Goal: Task Accomplishment & Management: Manage account settings

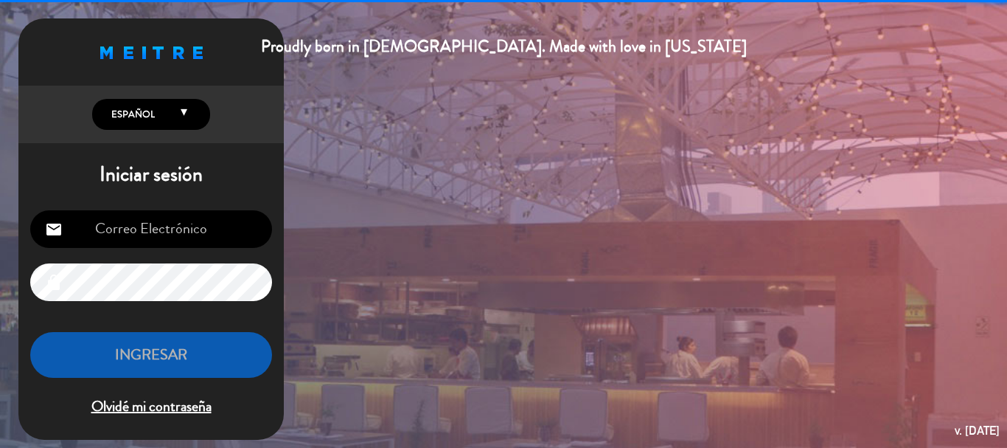
click at [162, 234] on input "email" at bounding box center [151, 229] width 242 height 38
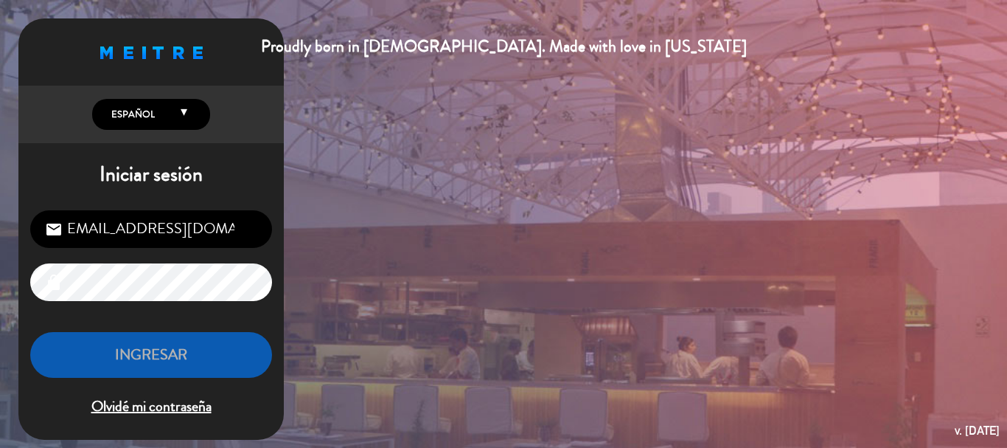
scroll to position [0, 3]
type input "[EMAIL_ADDRESS][DOMAIN_NAME]"
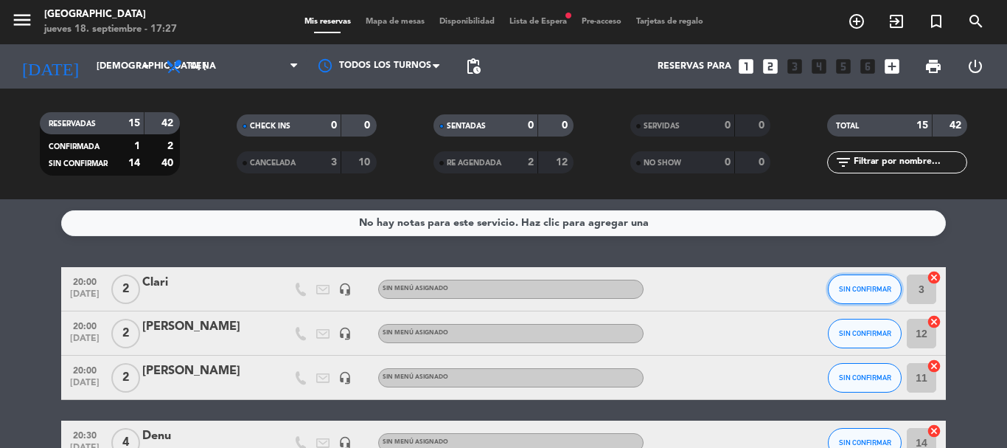
click at [874, 285] on span "SIN CONFIRMAR" at bounding box center [865, 289] width 52 height 8
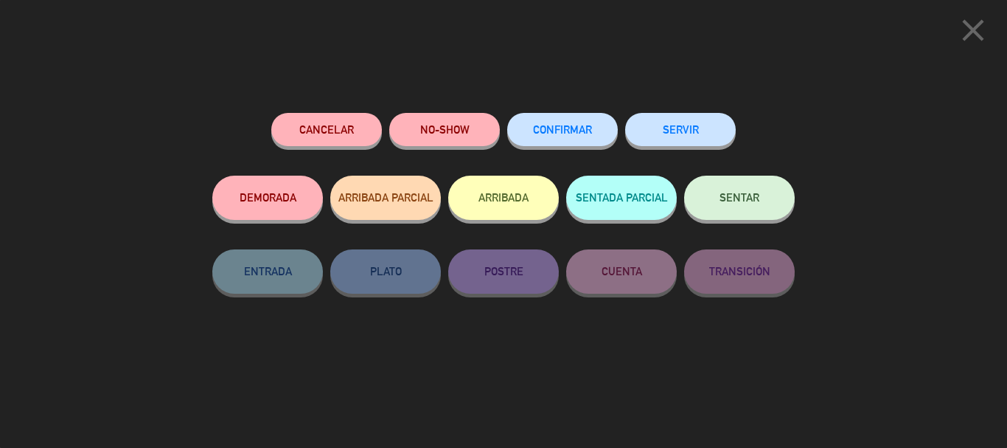
click at [598, 120] on button "CONFIRMAR" at bounding box center [562, 129] width 111 height 33
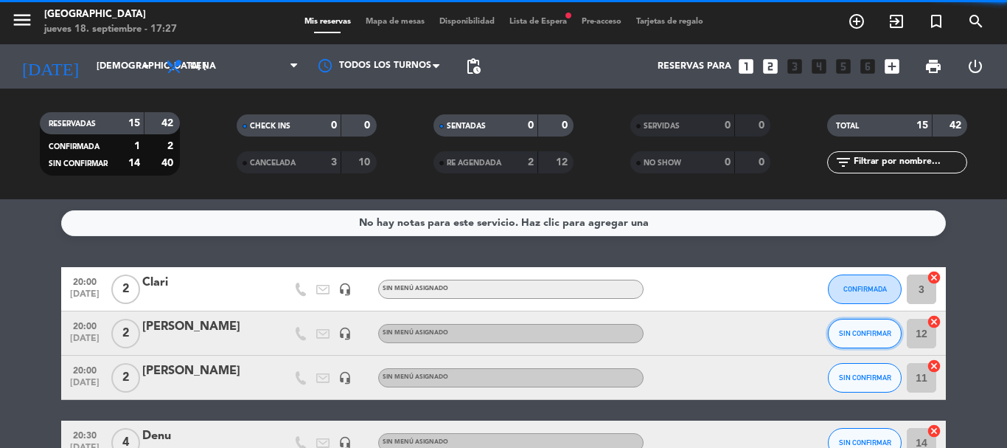
click at [869, 335] on span "SIN CONFIRMAR" at bounding box center [865, 333] width 52 height 8
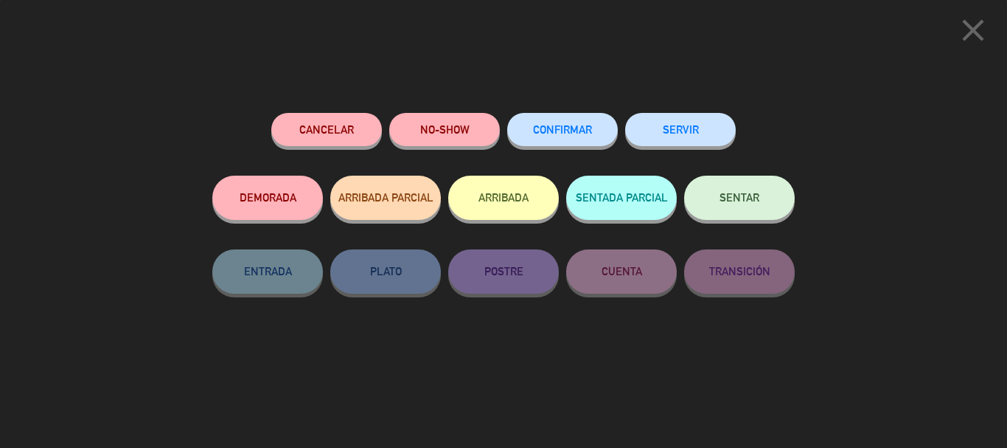
click at [563, 131] on span "CONFIRMAR" at bounding box center [562, 129] width 59 height 13
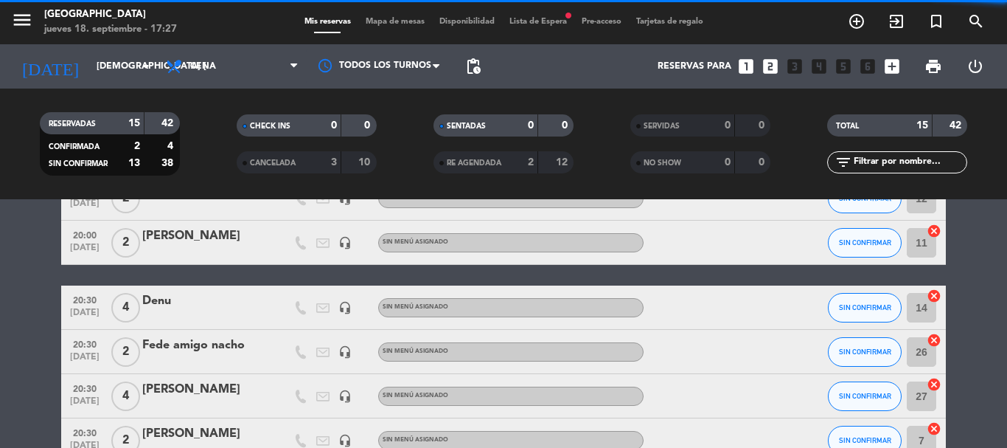
scroll to position [147, 0]
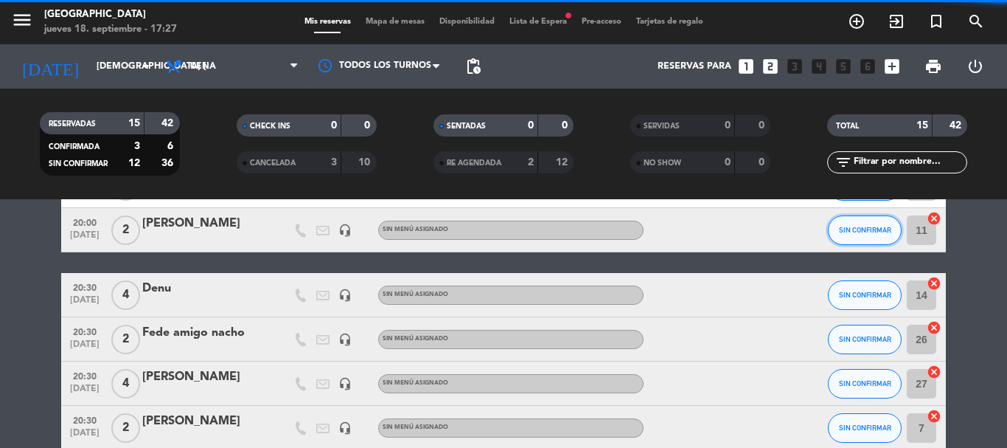
click at [852, 239] on button "SIN CONFIRMAR" at bounding box center [865, 229] width 74 height 29
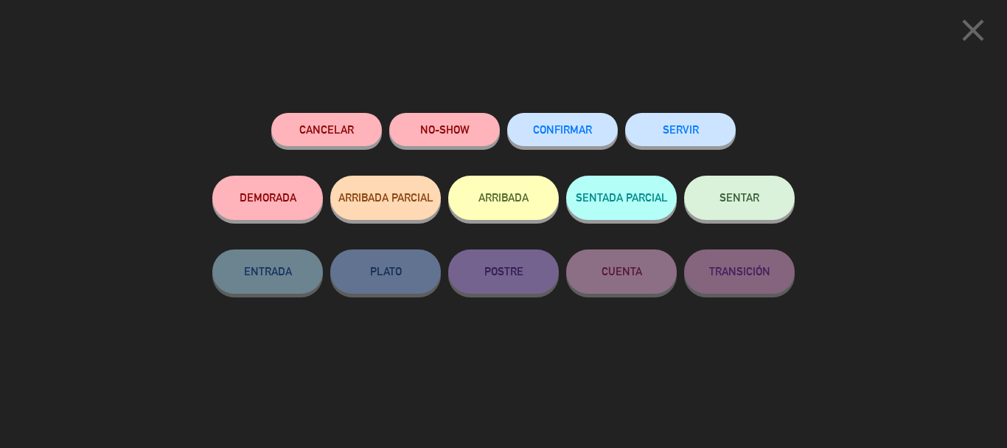
click at [551, 131] on span "CONFIRMAR" at bounding box center [562, 129] width 59 height 13
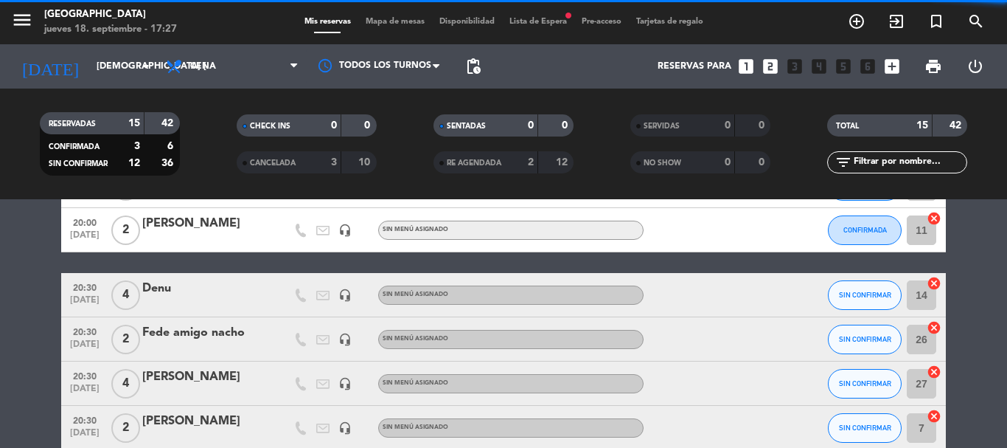
scroll to position [619, 0]
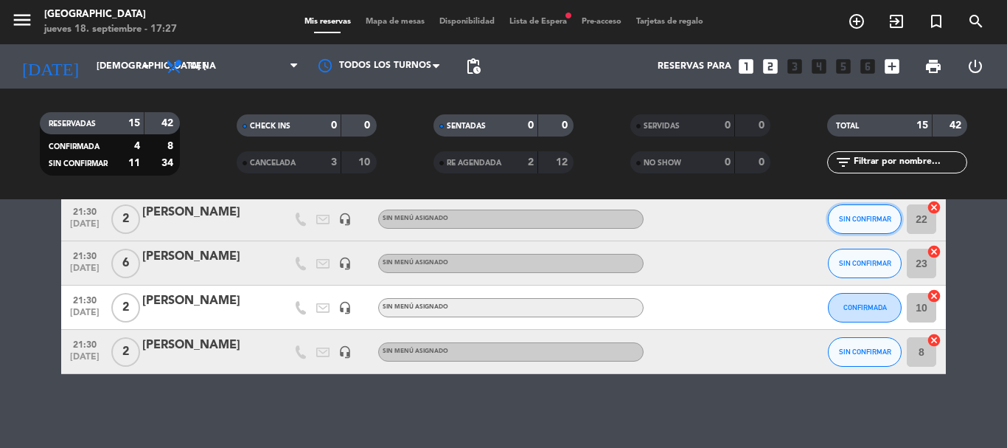
click at [847, 221] on span "SIN CONFIRMAR" at bounding box center [865, 219] width 52 height 8
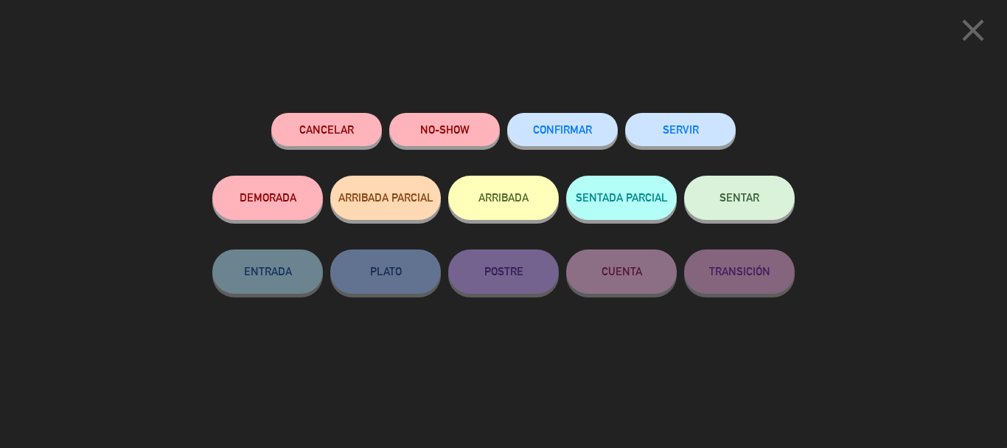
click at [542, 127] on span "CONFIRMAR" at bounding box center [562, 129] width 59 height 13
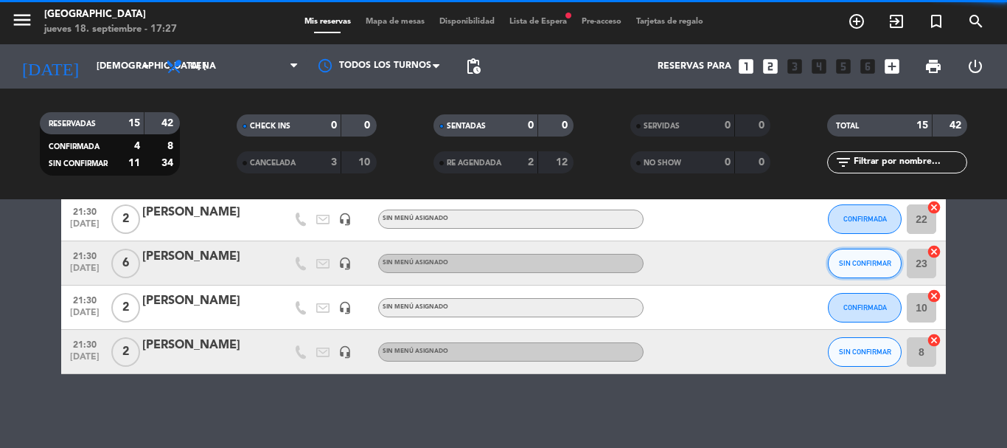
click at [869, 263] on span "SIN CONFIRMAR" at bounding box center [865, 263] width 52 height 8
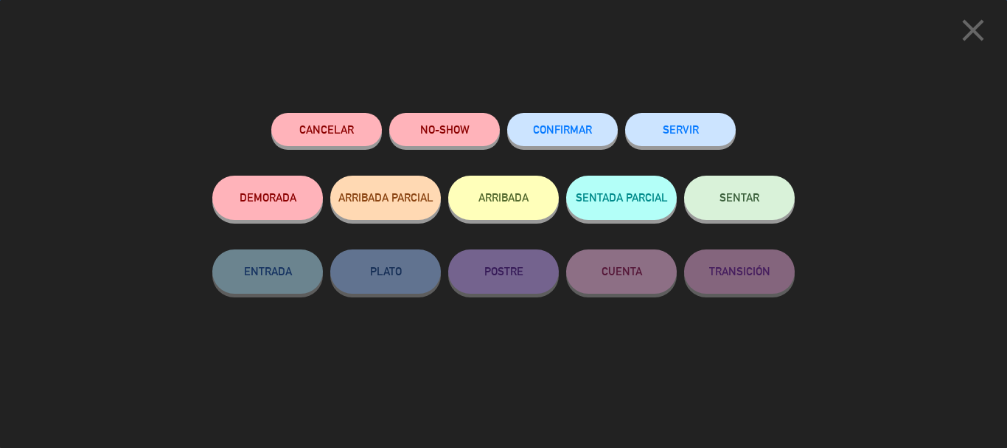
click at [596, 132] on button "CONFIRMAR" at bounding box center [562, 129] width 111 height 33
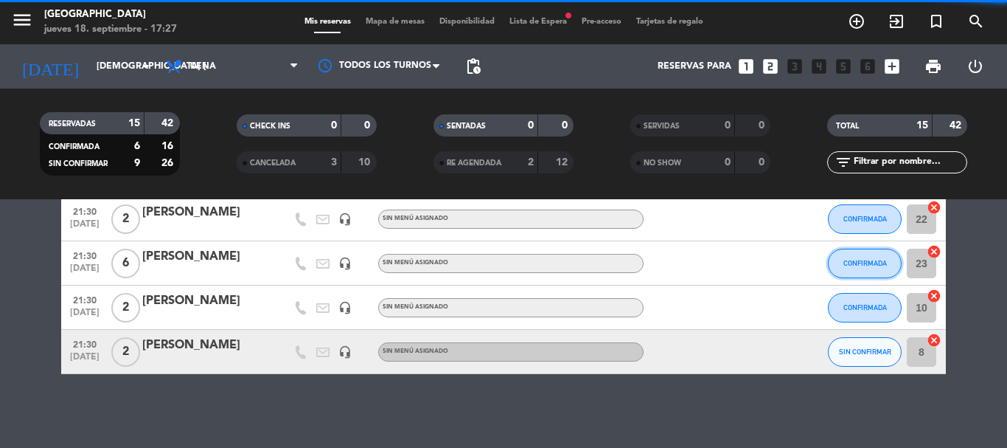
click at [864, 264] on span "CONFIRMADA" at bounding box center [866, 263] width 44 height 8
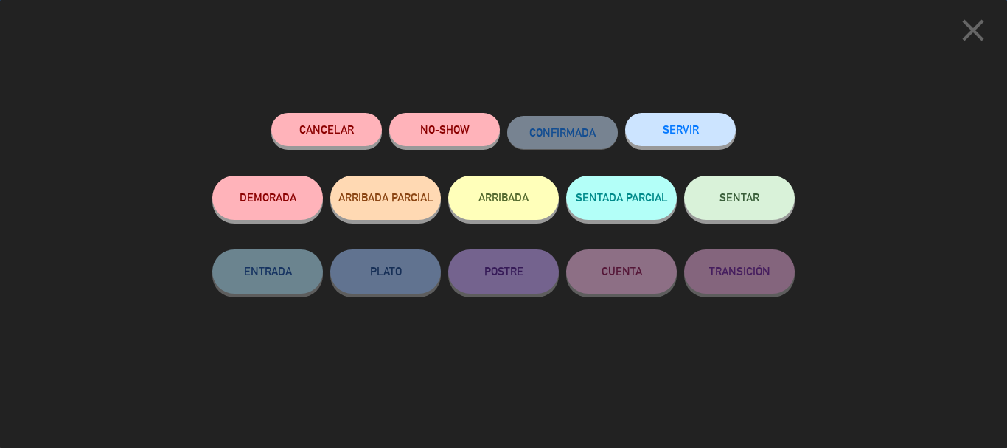
click at [611, 77] on div "close Cancelar NO-SHOW CONFIRMADA SERVIR DEMORADA ARRIBADA PARCIAL ARRIBADA SEN…" at bounding box center [503, 224] width 1007 height 448
click at [963, 29] on icon "close" at bounding box center [973, 30] width 37 height 37
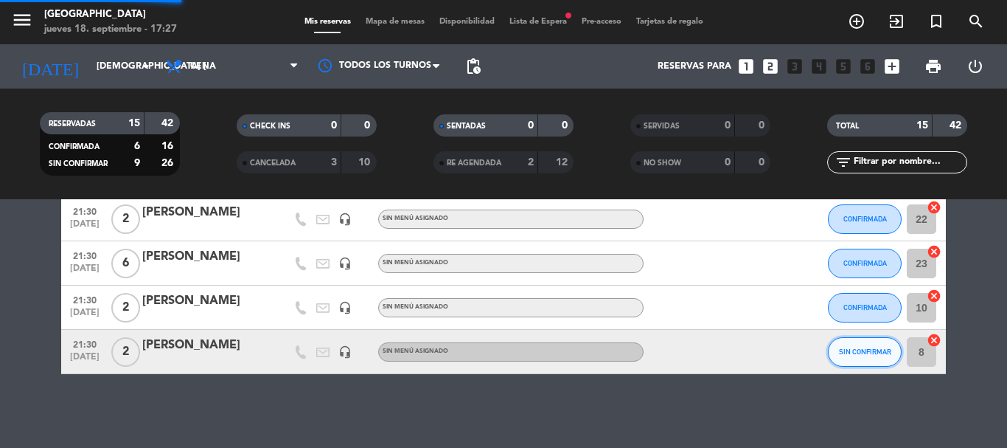
click at [868, 344] on button "SIN CONFIRMAR" at bounding box center [865, 351] width 74 height 29
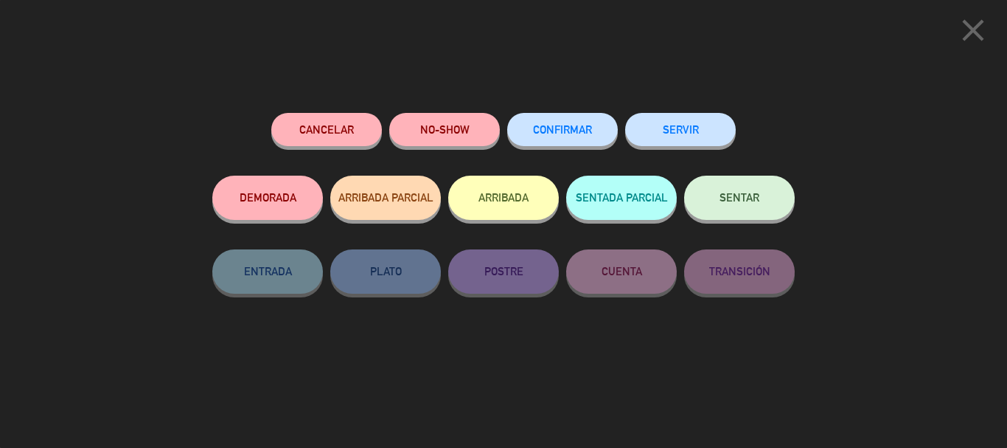
click at [586, 144] on button "CONFIRMAR" at bounding box center [562, 129] width 111 height 33
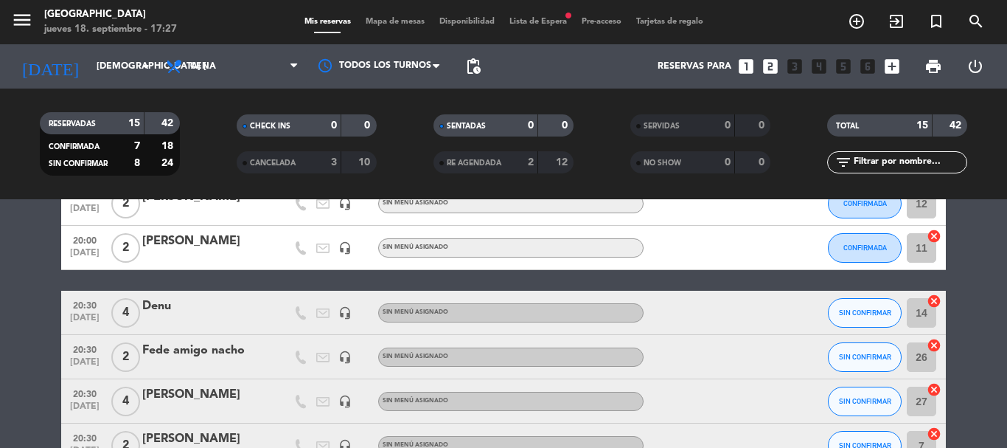
scroll to position [221, 0]
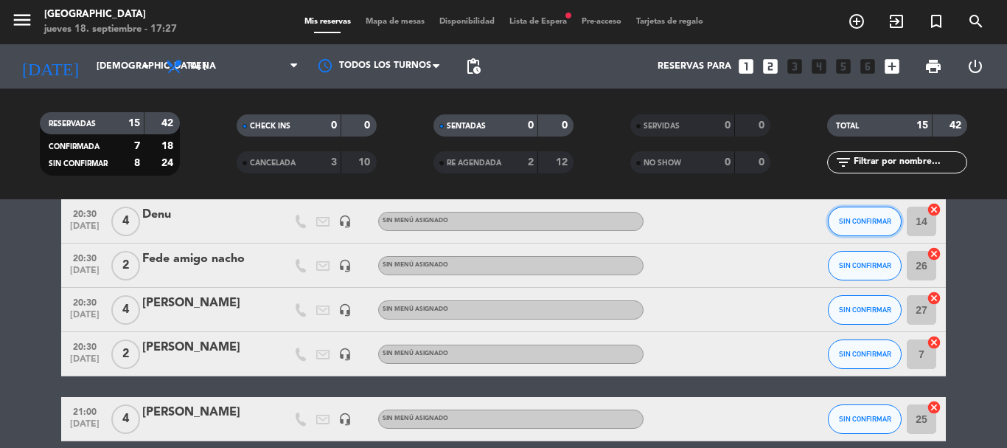
click at [873, 231] on button "SIN CONFIRMAR" at bounding box center [865, 220] width 74 height 29
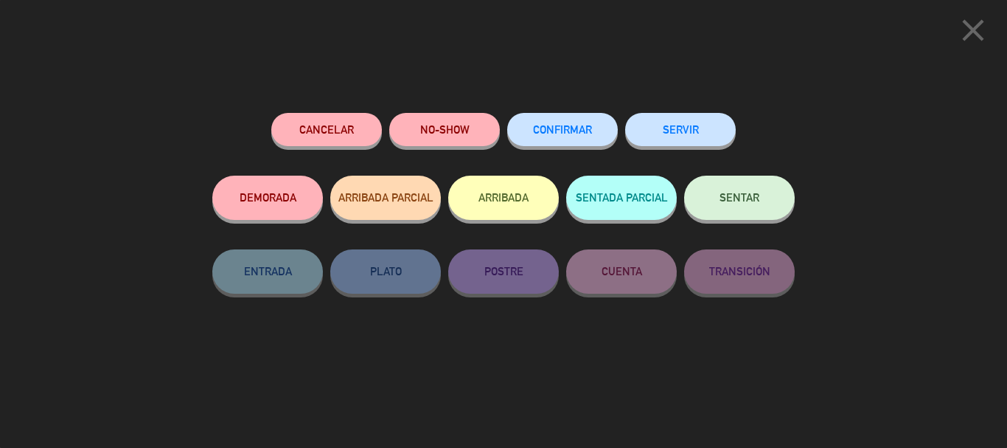
click at [537, 133] on span "CONFIRMAR" at bounding box center [562, 129] width 59 height 13
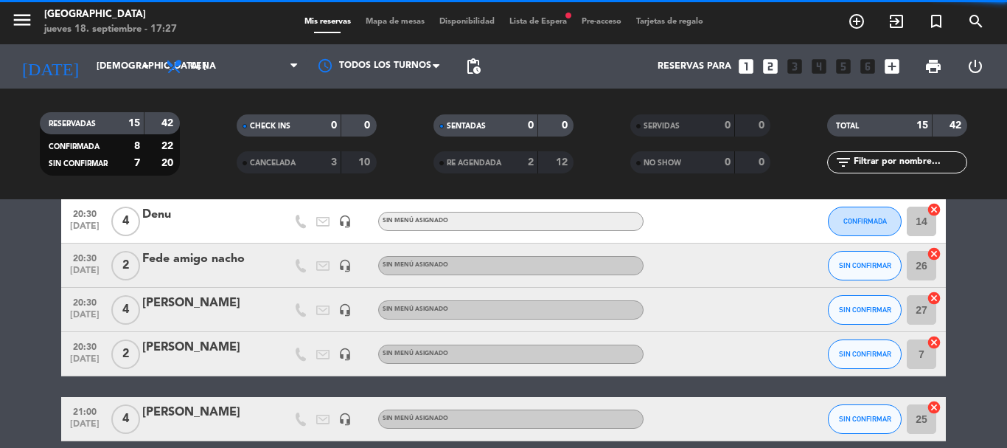
click at [879, 263] on span "SIN CONFIRMAR" at bounding box center [865, 265] width 52 height 8
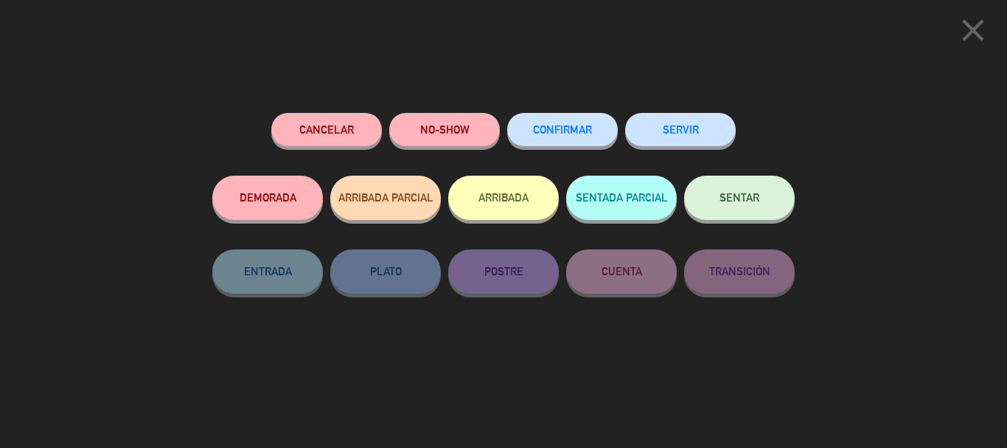
click at [557, 137] on button "CONFIRMAR" at bounding box center [562, 129] width 111 height 33
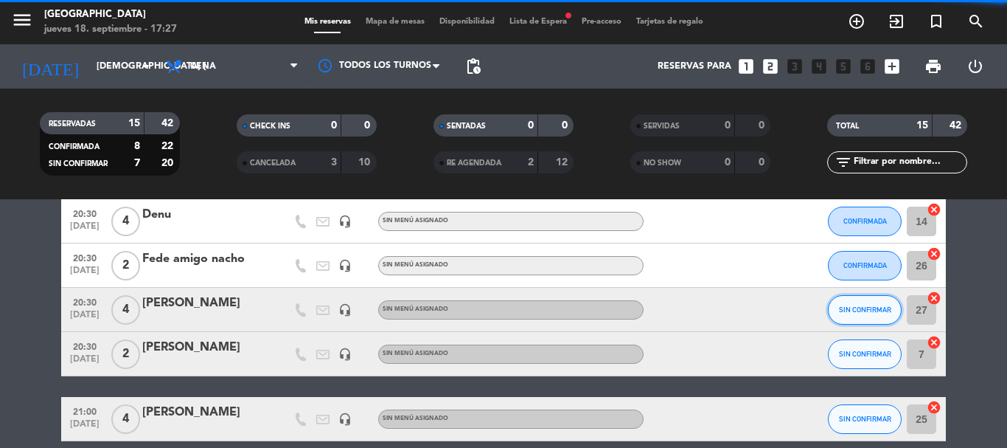
click at [854, 298] on button "SIN CONFIRMAR" at bounding box center [865, 309] width 74 height 29
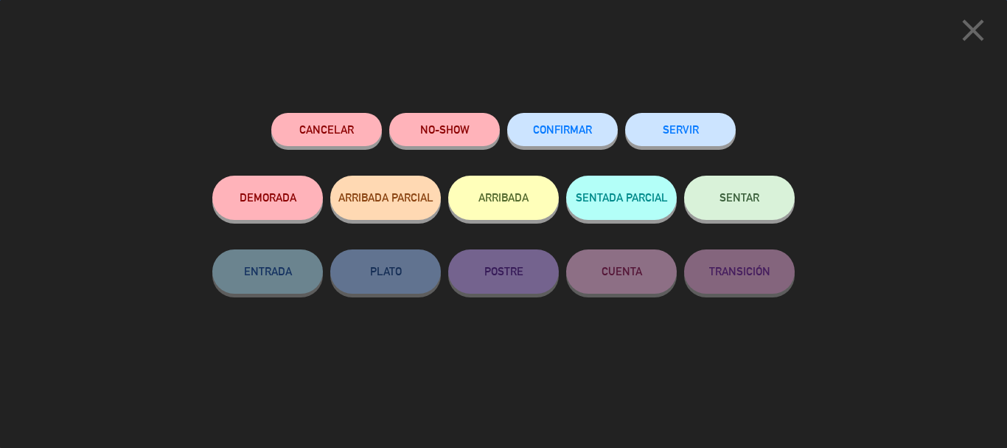
scroll to position [619, 0]
click at [601, 136] on button "CONFIRMAR" at bounding box center [562, 129] width 111 height 33
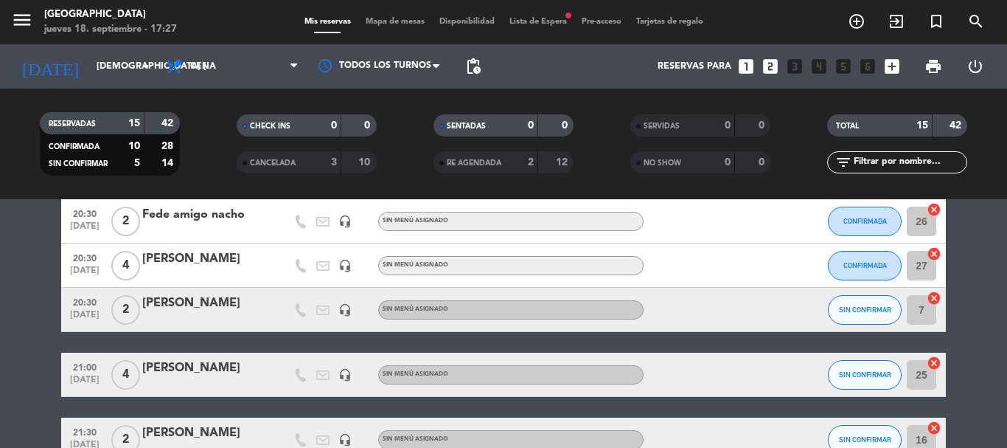
scroll to position [250, 0]
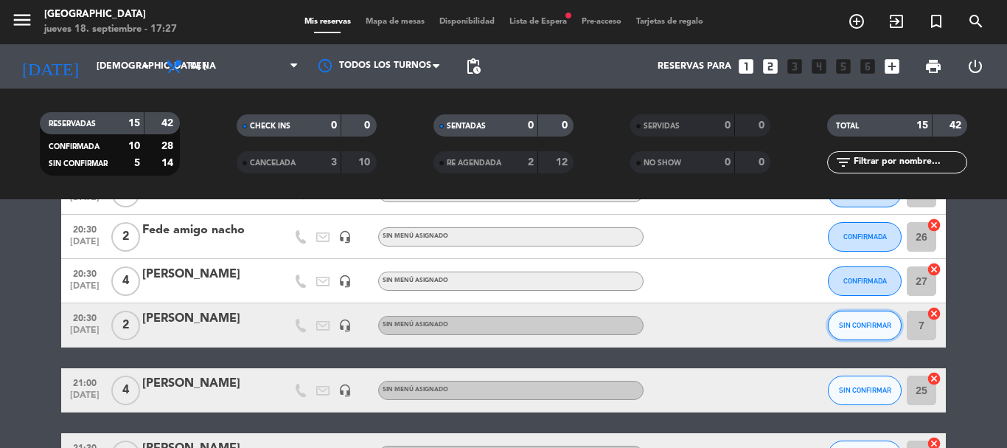
click at [875, 320] on button "SIN CONFIRMAR" at bounding box center [865, 324] width 74 height 29
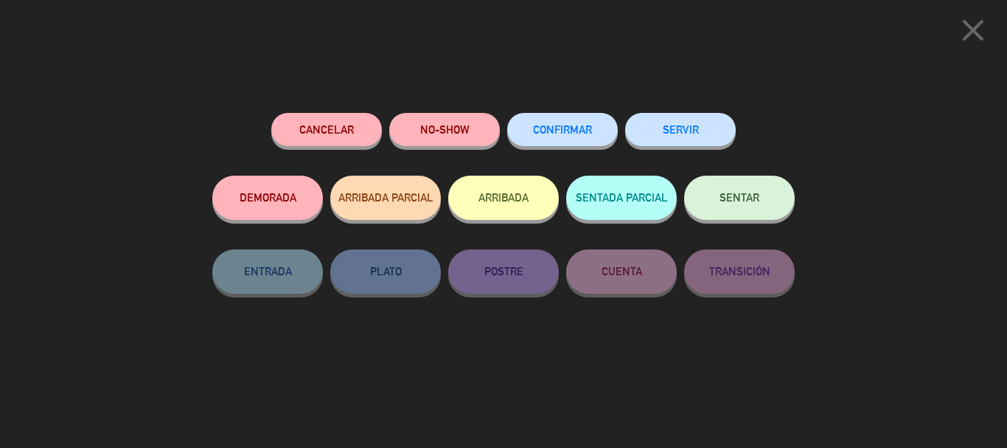
click at [534, 129] on span "CONFIRMAR" at bounding box center [562, 129] width 59 height 13
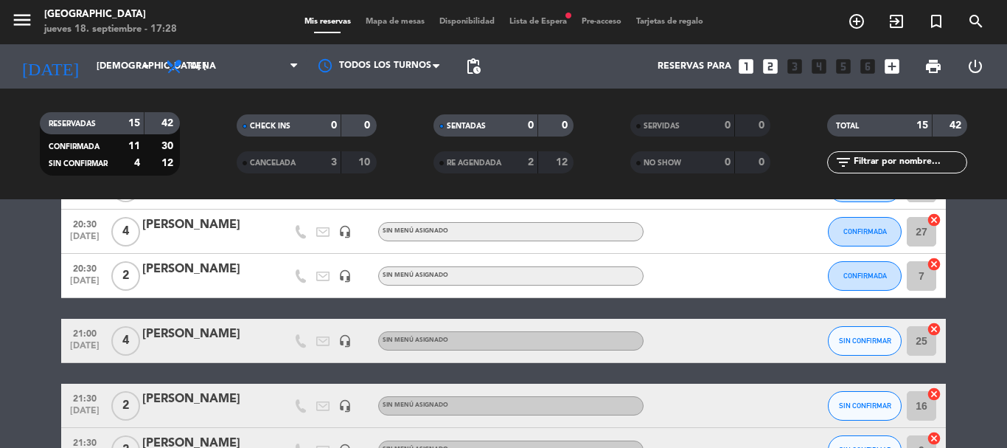
scroll to position [324, 0]
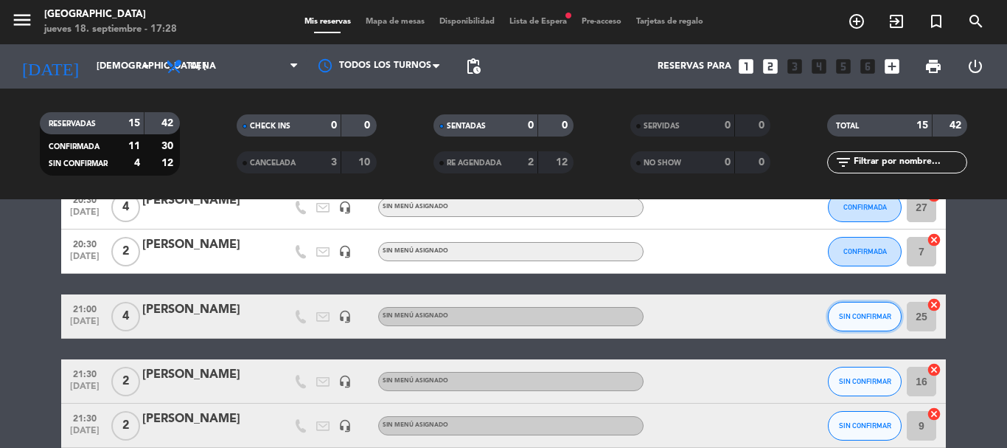
click at [878, 329] on button "SIN CONFIRMAR" at bounding box center [865, 316] width 74 height 29
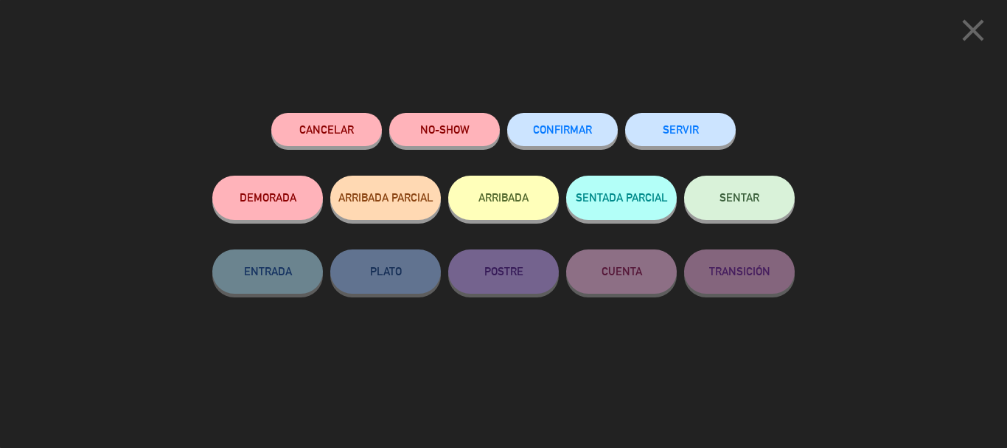
click at [607, 125] on button "CONFIRMAR" at bounding box center [562, 129] width 111 height 33
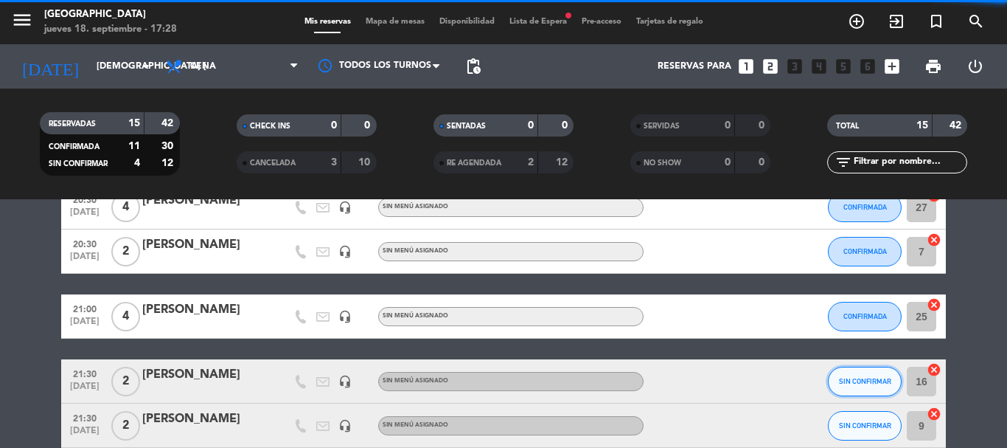
click at [850, 375] on button "SIN CONFIRMAR" at bounding box center [865, 381] width 74 height 29
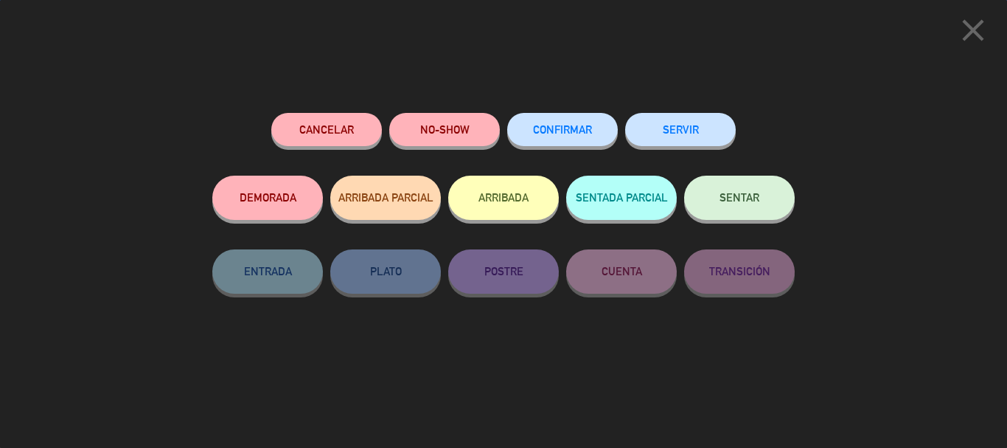
click at [563, 129] on span "CONFIRMAR" at bounding box center [562, 129] width 59 height 13
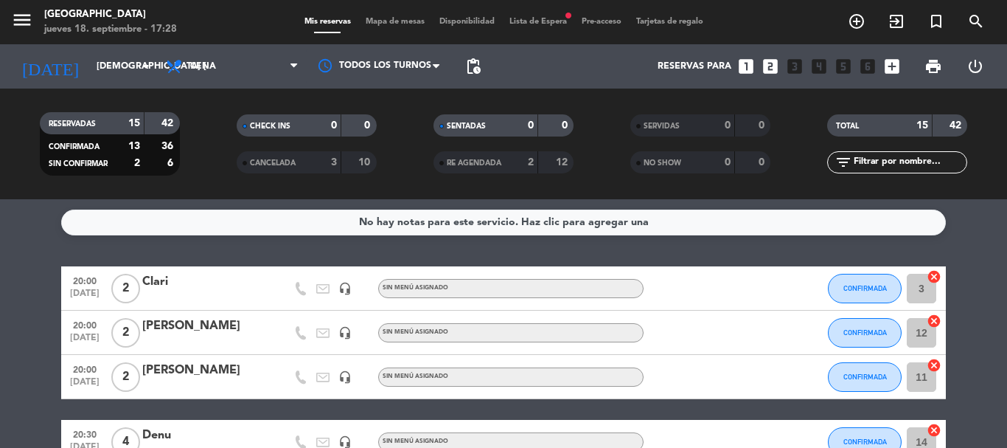
scroll to position [0, 0]
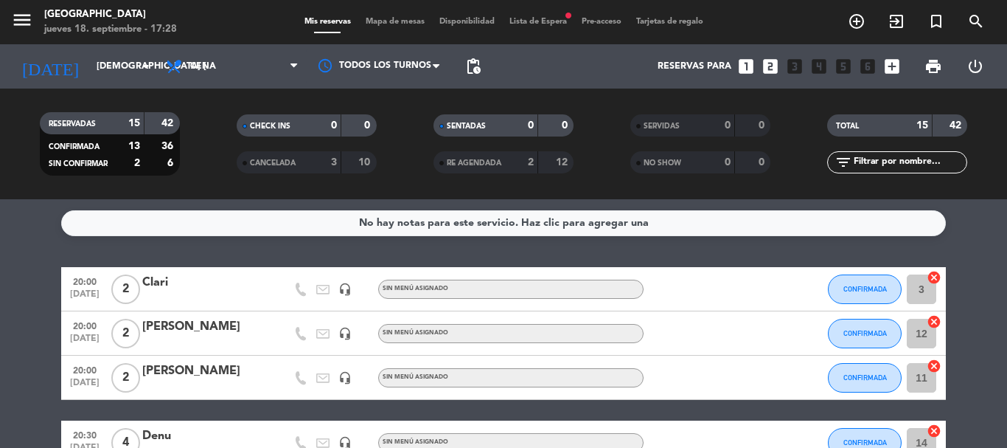
click at [387, 29] on div "menu Pampa Café jueves 18. septiembre - 17:28 Mis reservas Mapa de mesas Dispon…" at bounding box center [503, 22] width 1007 height 44
click at [325, 21] on span "Mis reservas" at bounding box center [327, 22] width 61 height 8
